Goal: Task Accomplishment & Management: Manage account settings

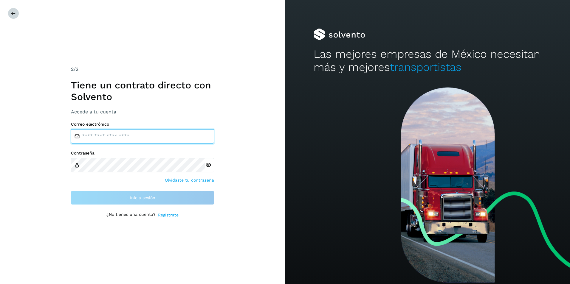
type input "**********"
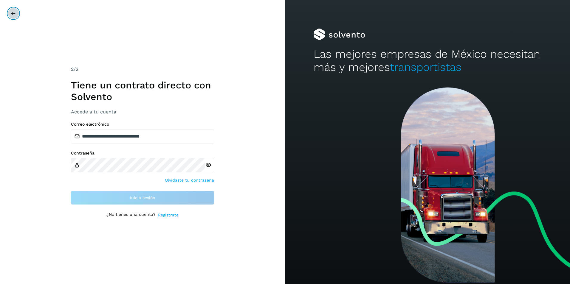
click at [15, 14] on icon at bounding box center [13, 13] width 5 height 5
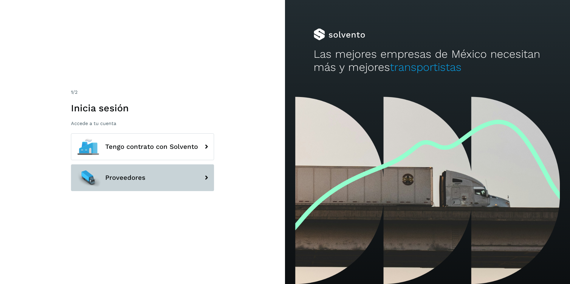
click at [143, 180] on span "Proveedores" at bounding box center [125, 177] width 40 height 7
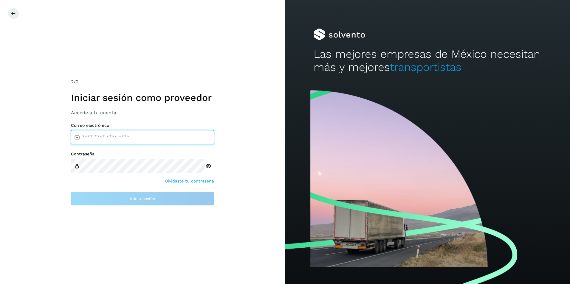
type input "**********"
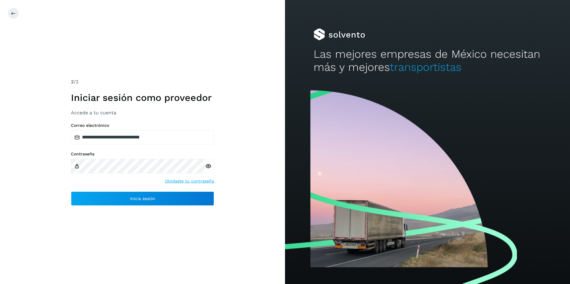
click at [206, 168] on icon at bounding box center [208, 166] width 6 height 6
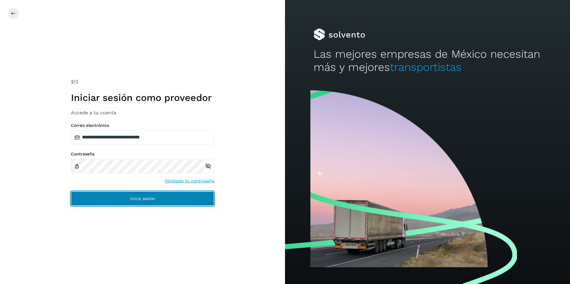
click at [136, 200] on span "Inicia sesión" at bounding box center [142, 199] width 25 height 4
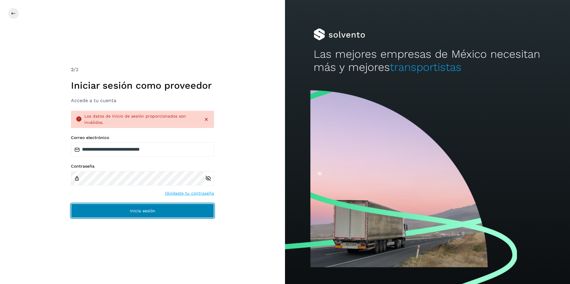
click at [136, 215] on button "Inicia sesión" at bounding box center [142, 211] width 143 height 14
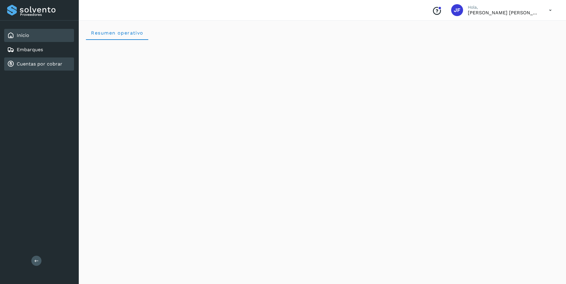
click at [55, 66] on link "Cuentas por cobrar" at bounding box center [40, 64] width 46 height 6
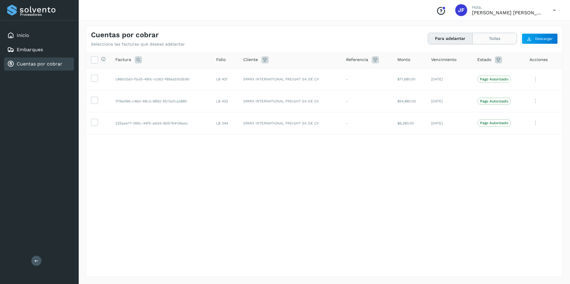
click at [504, 40] on button "Todas" at bounding box center [495, 38] width 44 height 11
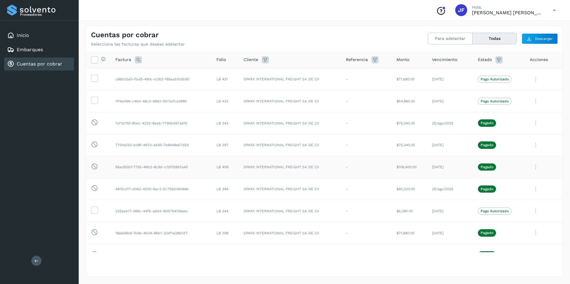
click at [533, 86] on icon at bounding box center [536, 79] width 12 height 12
click at [507, 216] on button "CEP" at bounding box center [522, 216] width 71 height 11
click at [552, 11] on icon at bounding box center [554, 10] width 12 height 12
click at [515, 30] on div "Cerrar sesión" at bounding box center [524, 26] width 71 height 11
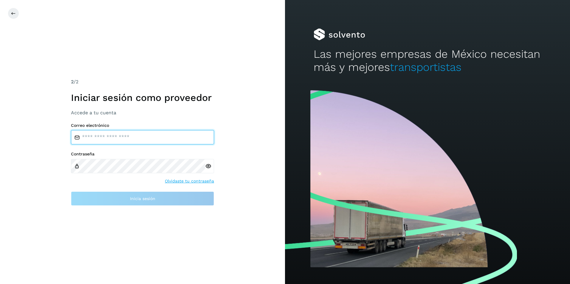
type input "**********"
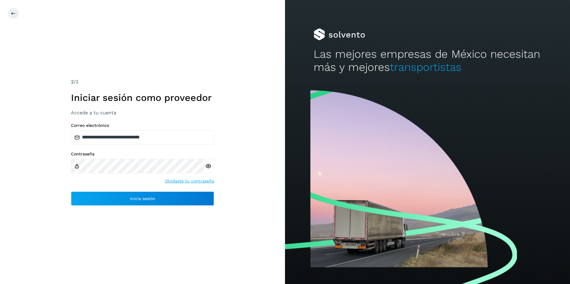
click at [209, 168] on icon at bounding box center [208, 166] width 6 height 6
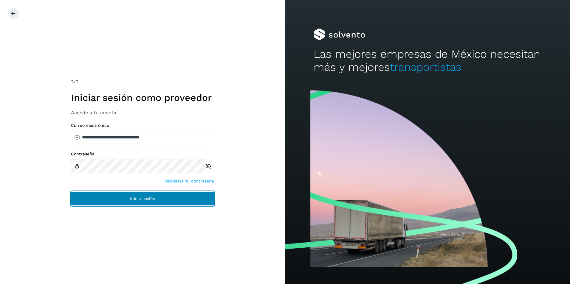
click at [157, 202] on button "Inicia sesión" at bounding box center [142, 199] width 143 height 14
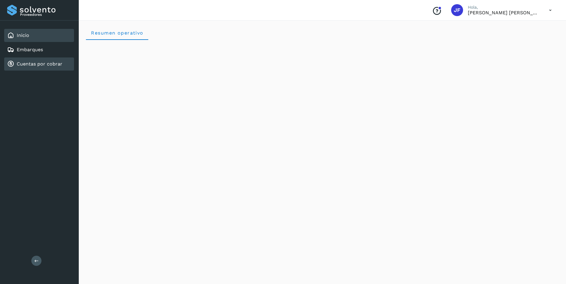
click at [47, 66] on link "Cuentas por cobrar" at bounding box center [40, 64] width 46 height 6
